Goal: Entertainment & Leisure: Consume media (video, audio)

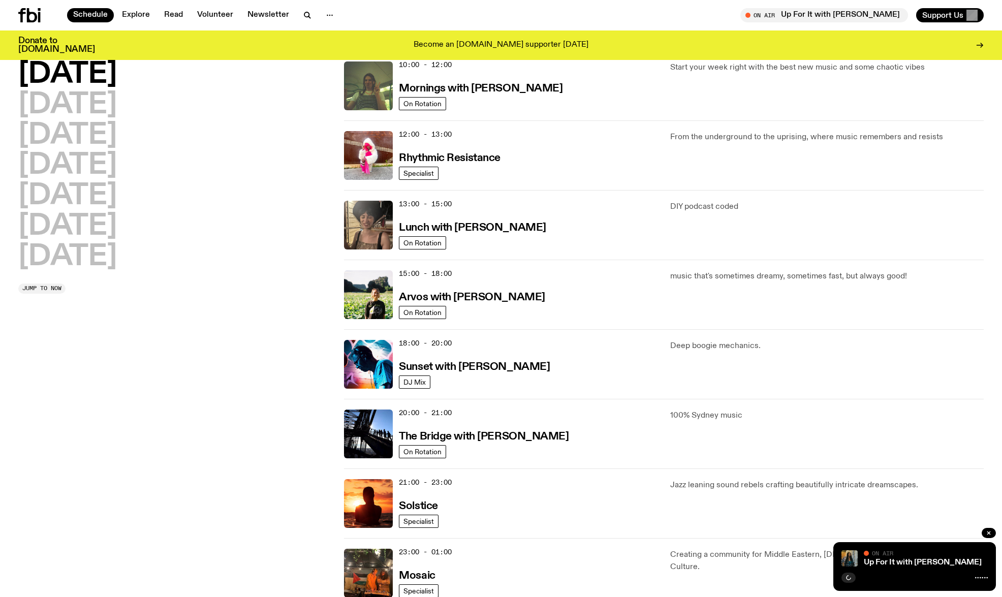
scroll to position [199, 0]
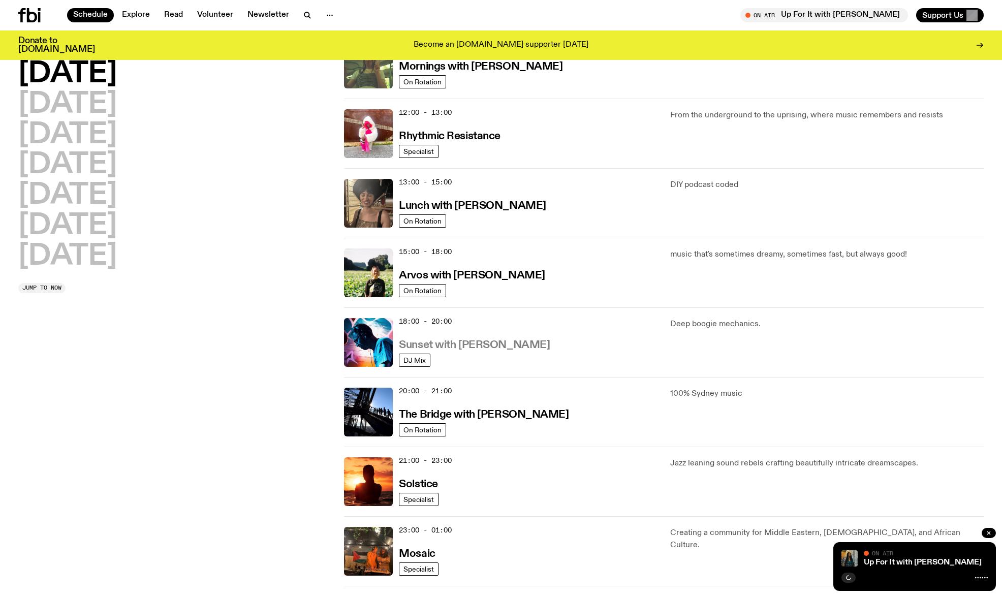
click at [486, 350] on h3 "Sunset with [PERSON_NAME]" at bounding box center [474, 345] width 151 height 11
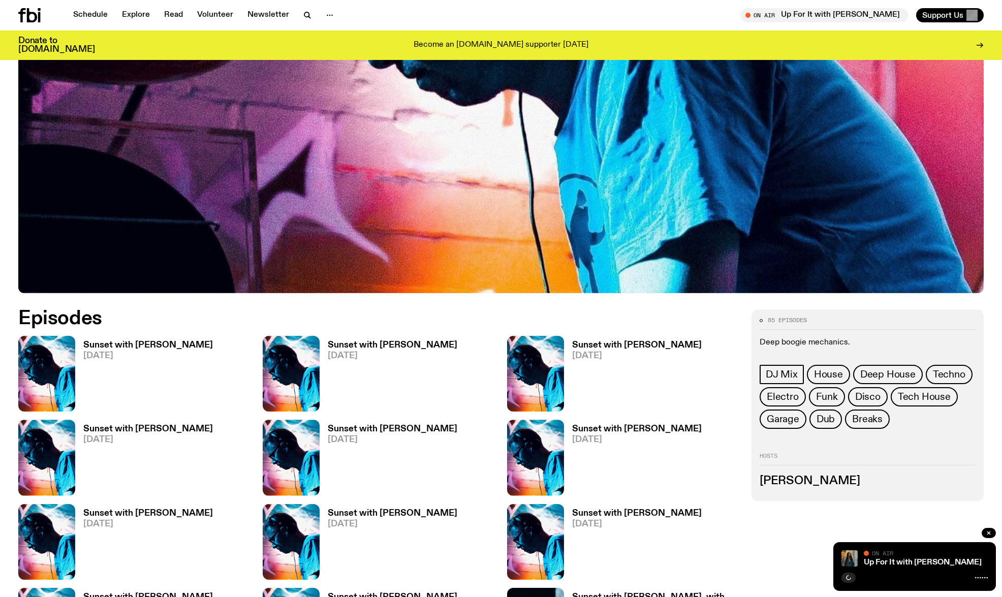
scroll to position [402, 0]
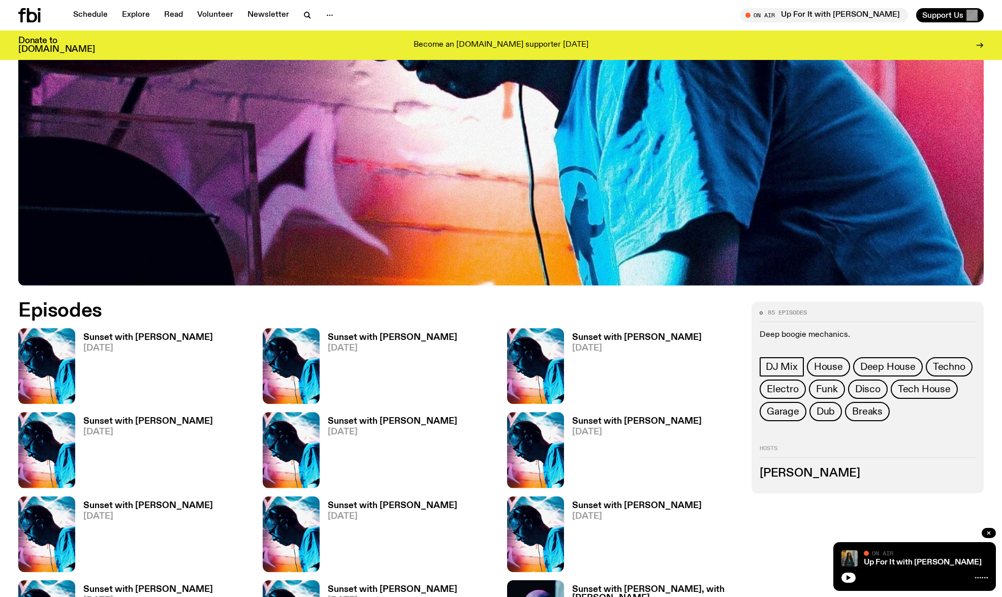
click at [146, 339] on h3 "Sunset with [PERSON_NAME]" at bounding box center [148, 337] width 130 height 9
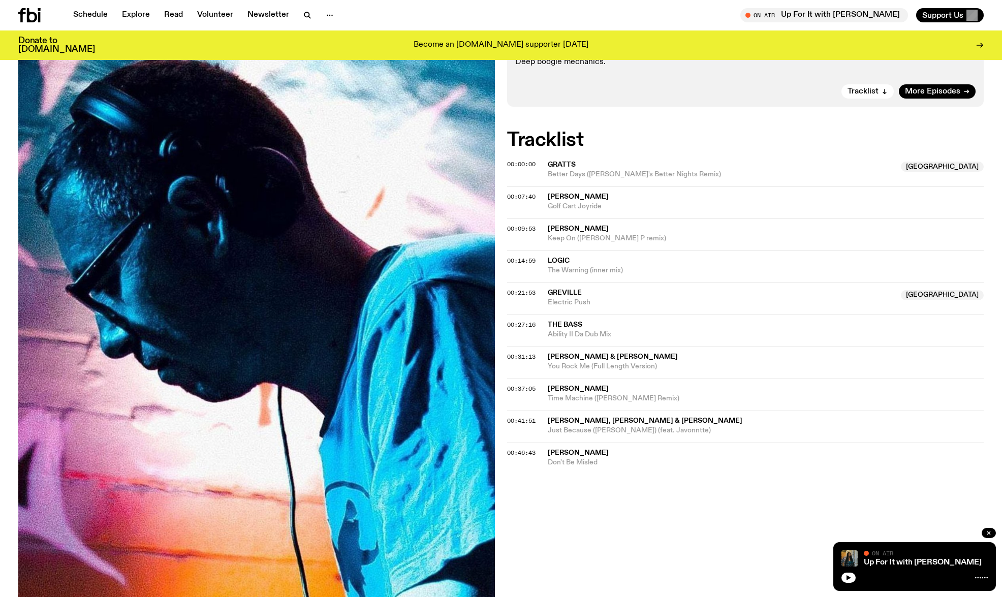
scroll to position [249, 0]
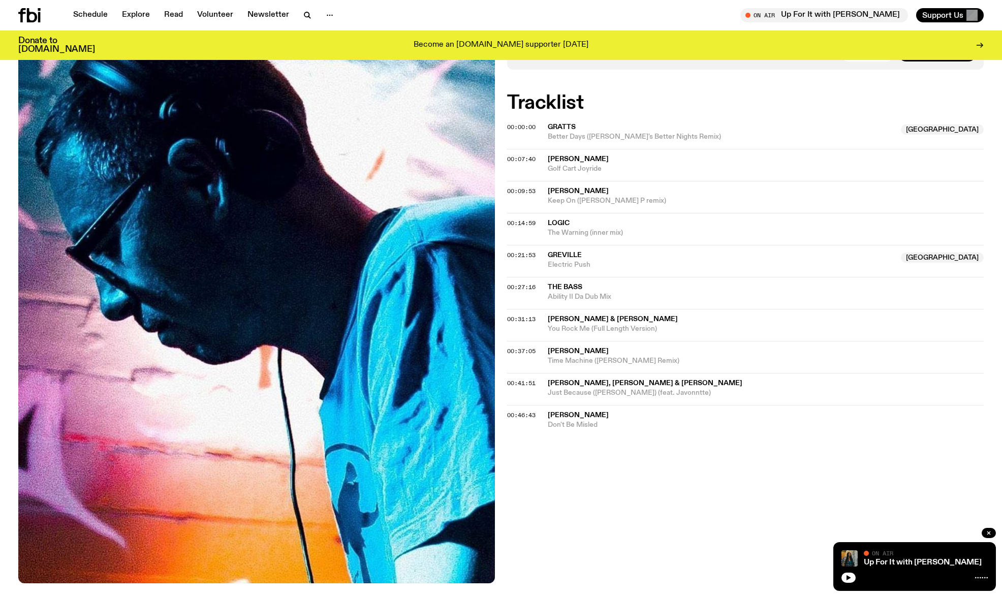
click at [585, 156] on span "[PERSON_NAME]" at bounding box center [578, 159] width 61 height 7
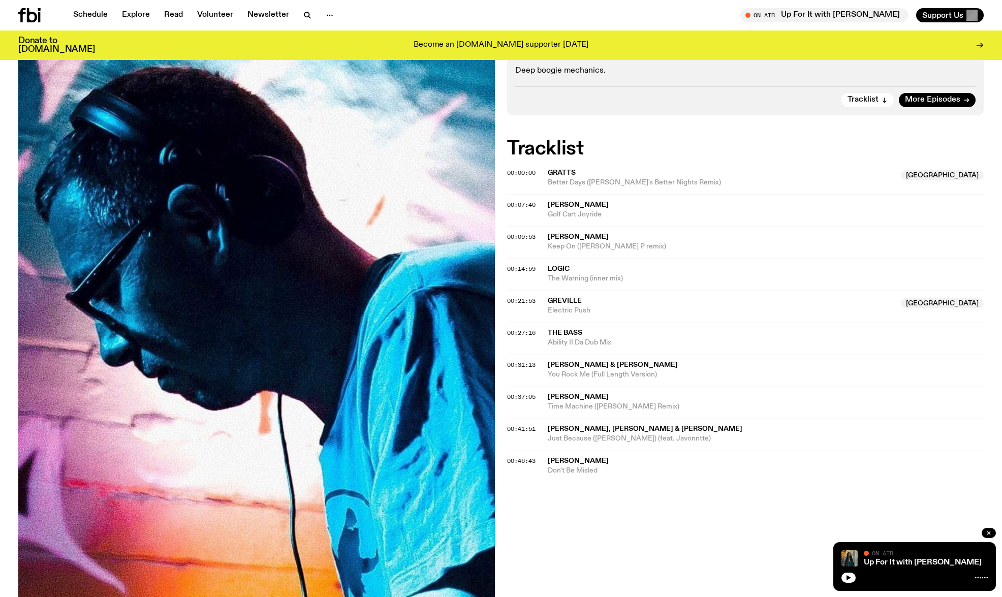
scroll to position [198, 0]
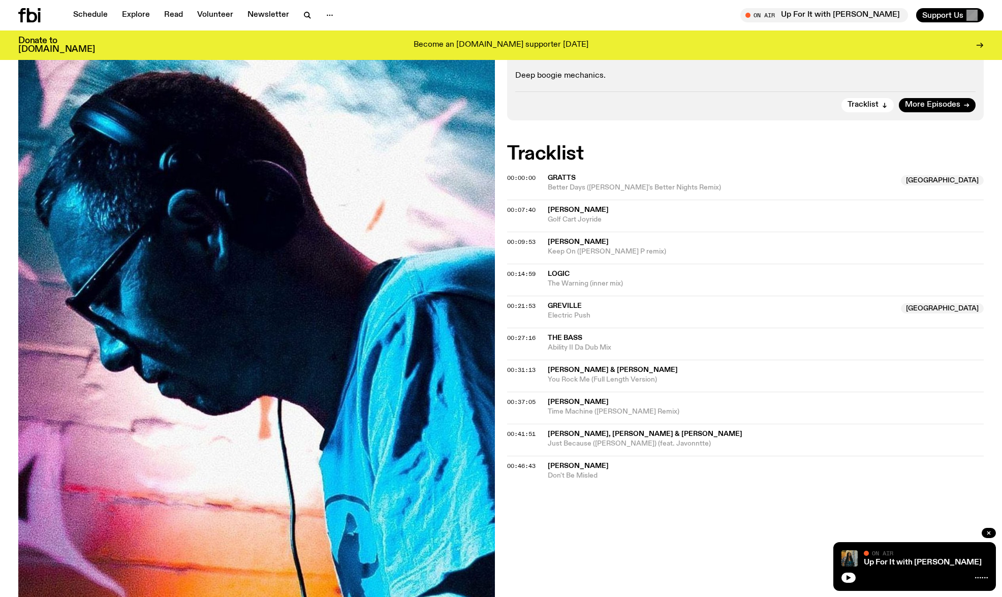
click at [591, 210] on span "[PERSON_NAME]" at bounding box center [578, 209] width 61 height 7
click at [675, 211] on span "[PERSON_NAME]" at bounding box center [766, 210] width 436 height 10
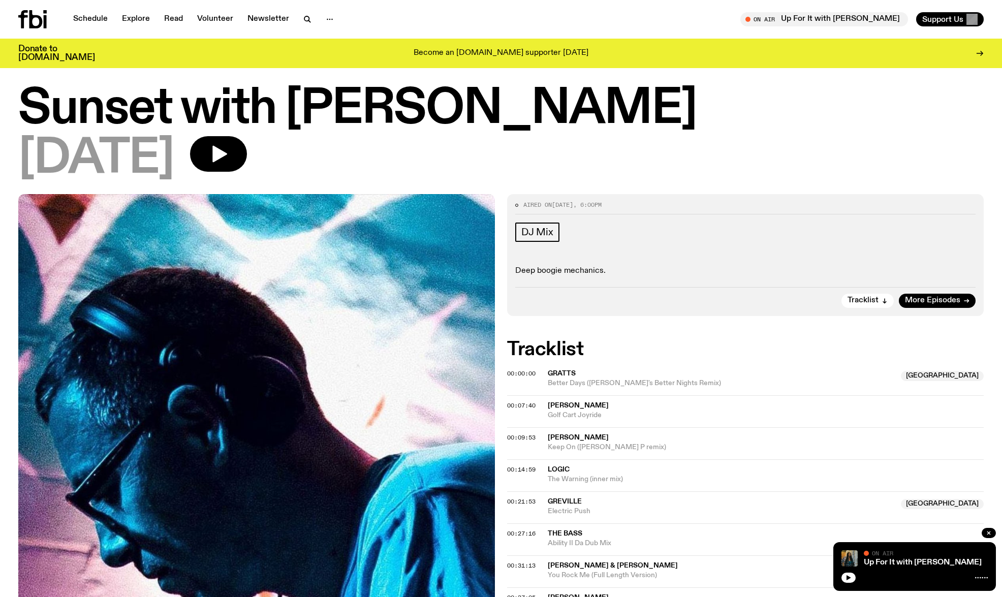
scroll to position [0, 0]
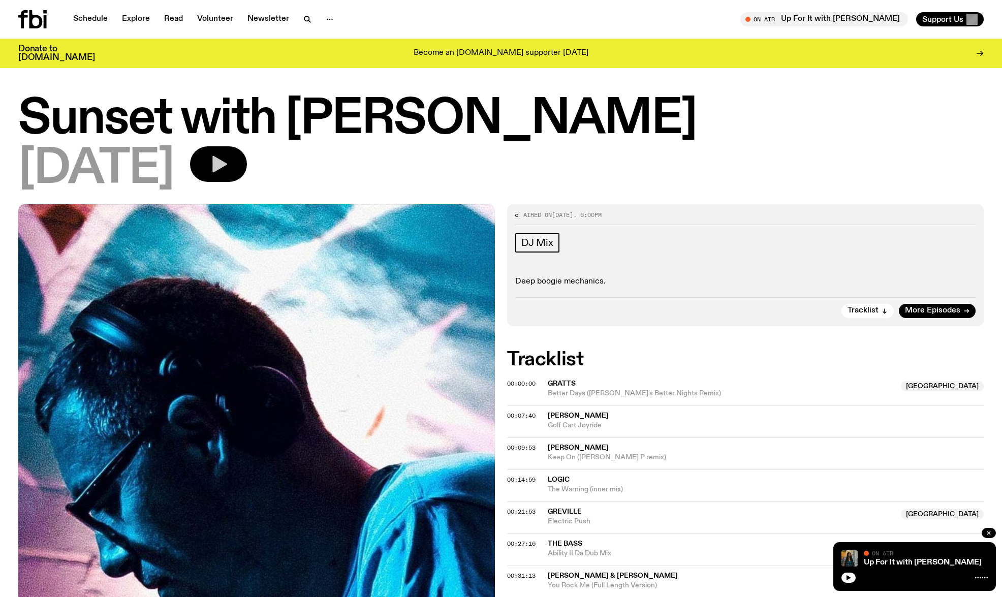
click at [229, 156] on icon "button" at bounding box center [218, 164] width 20 height 20
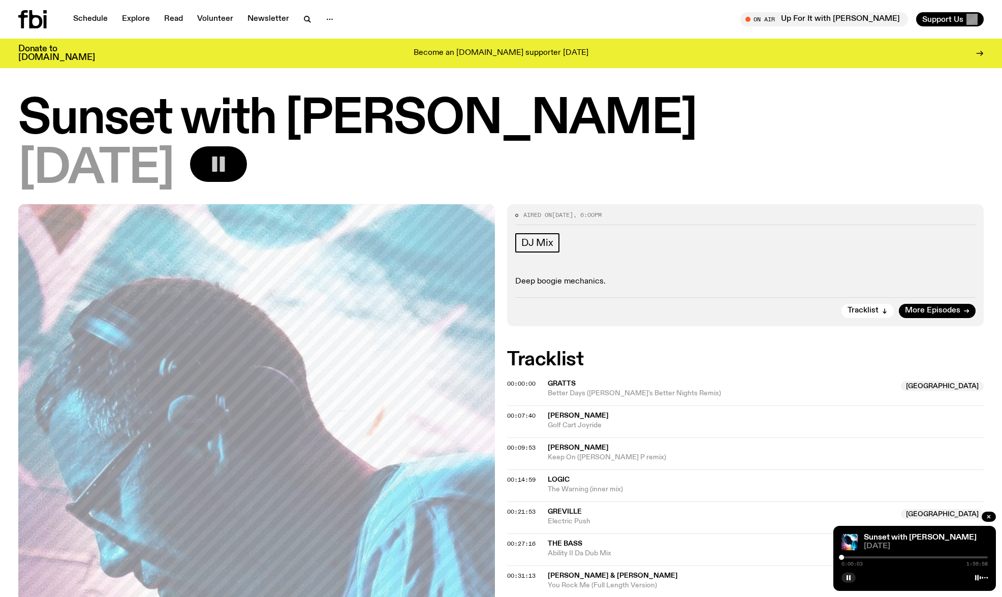
click at [850, 559] on div "0:00:03 1:59:58" at bounding box center [915, 561] width 146 height 12
click at [847, 558] on div at bounding box center [846, 557] width 5 height 5
